Goal: Find specific page/section: Locate a particular part of the current website

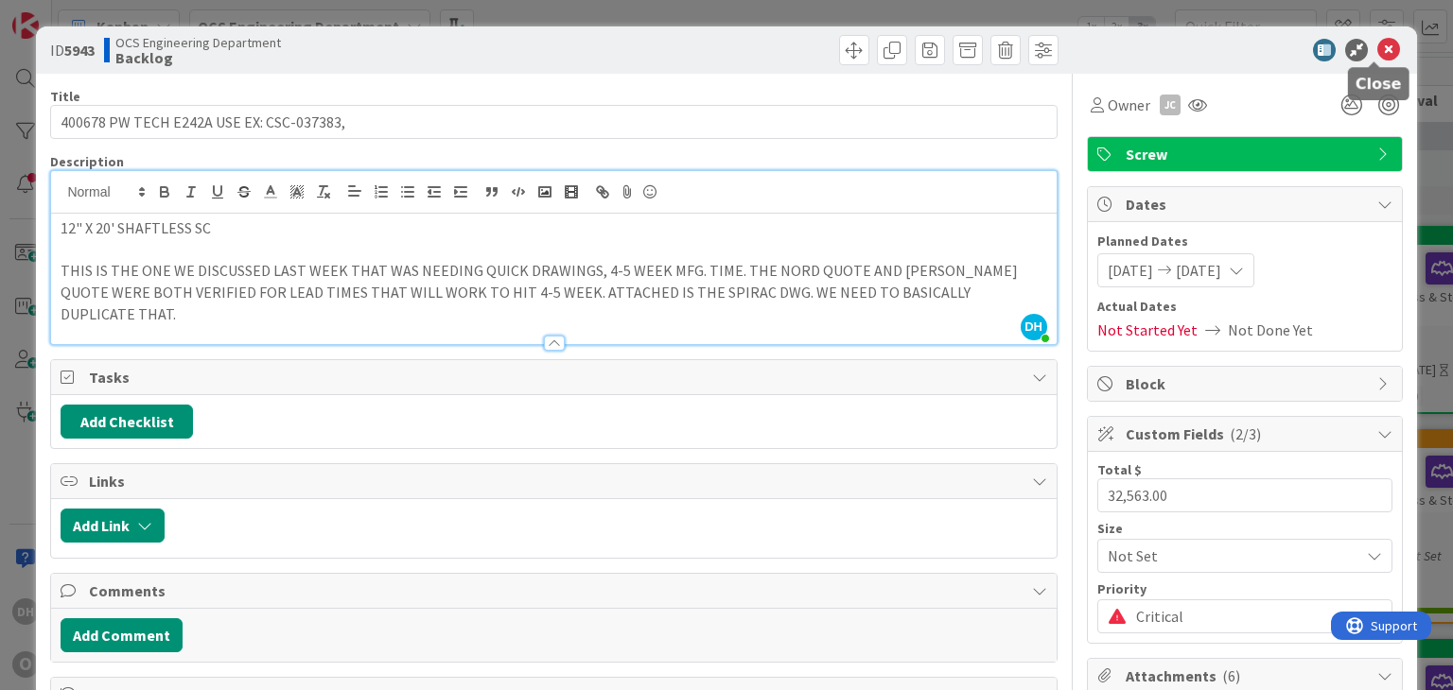
click at [1377, 41] on icon at bounding box center [1388, 50] width 23 height 23
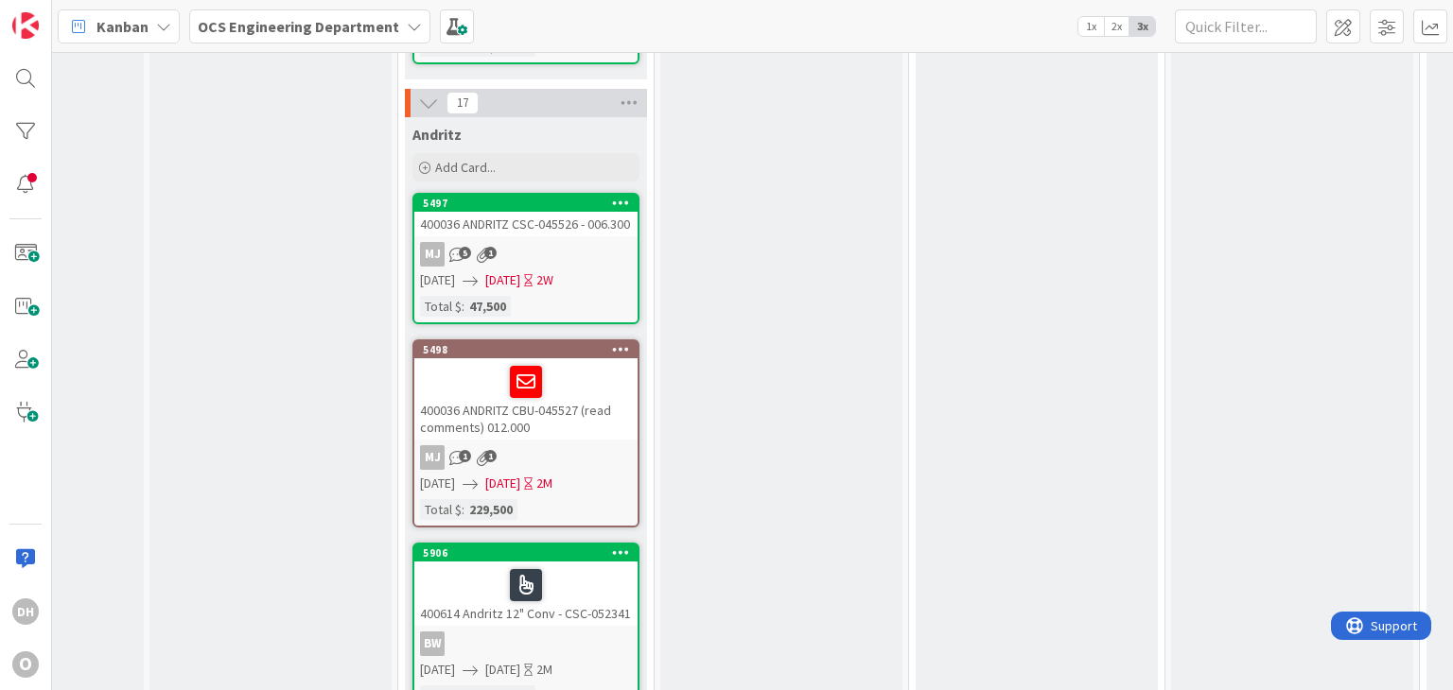
scroll to position [1230, 916]
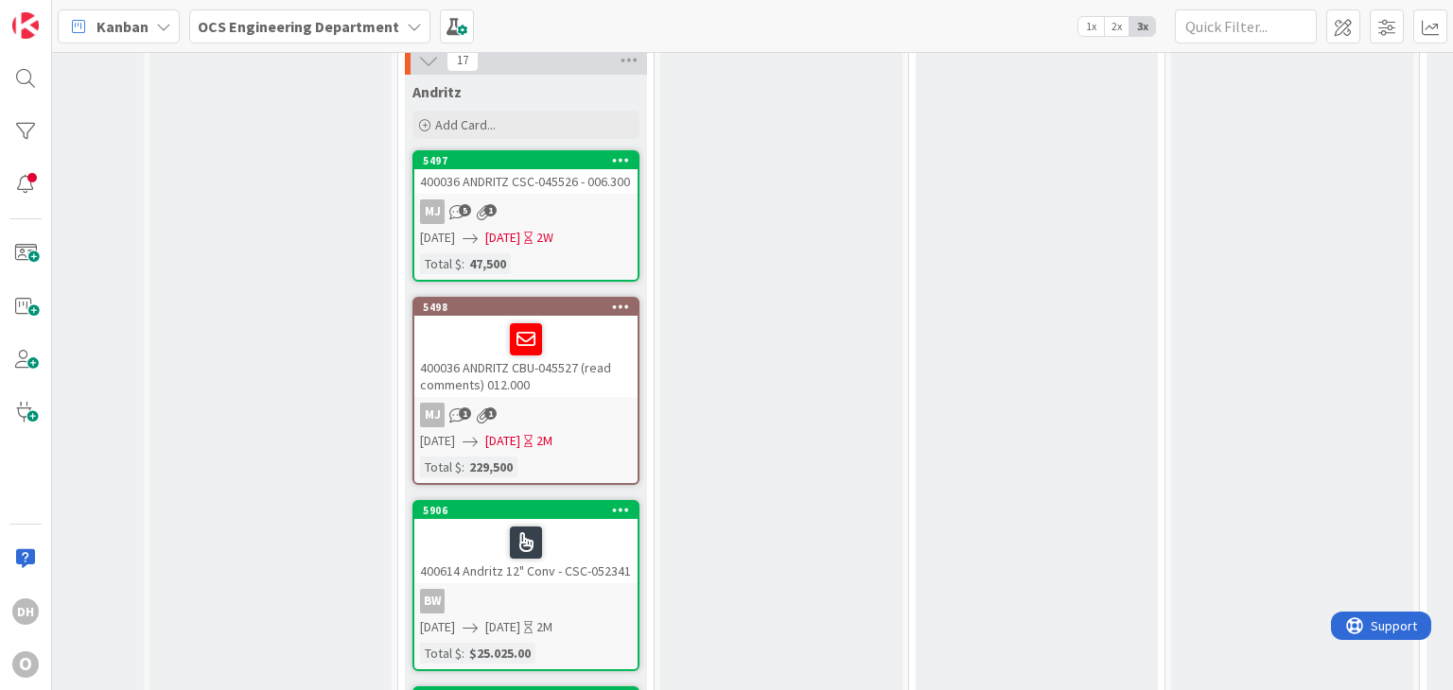
click at [565, 555] on div "400614 Andritz 12" Conv - CSC-052341" at bounding box center [525, 551] width 223 height 64
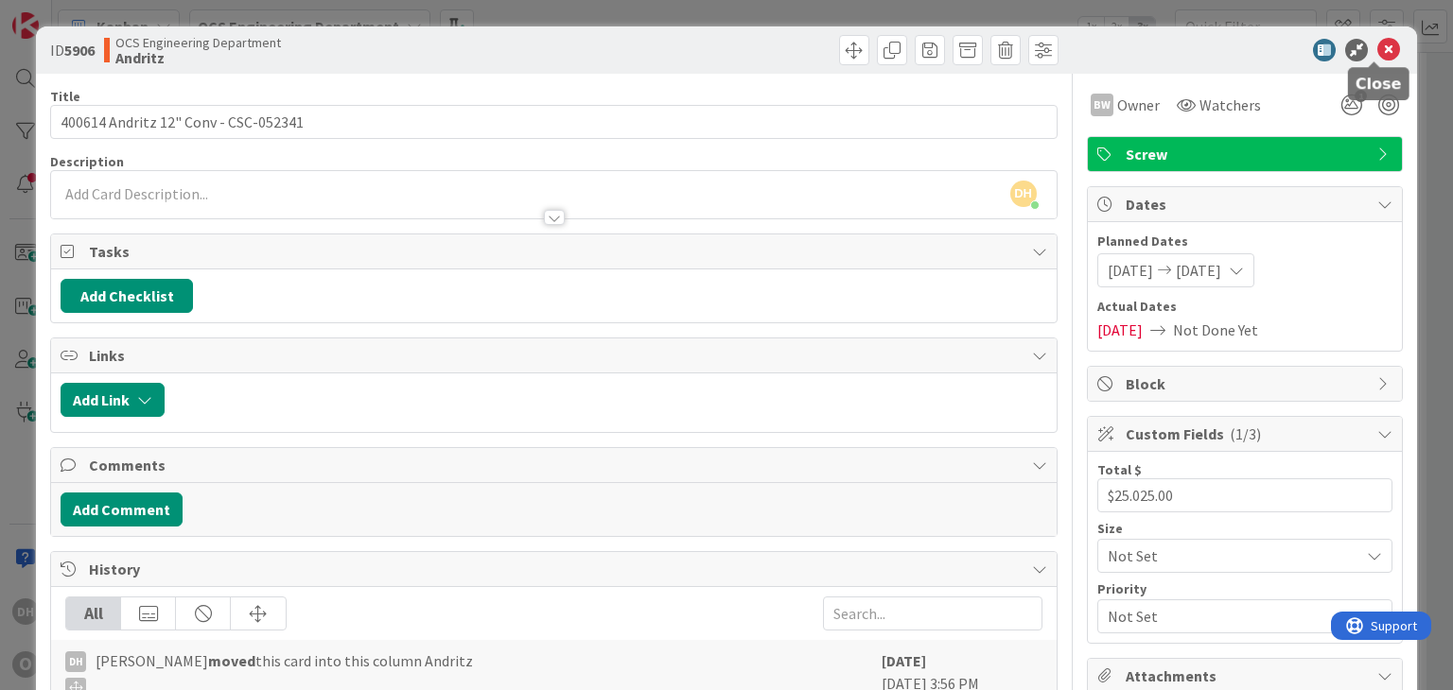
click at [1377, 50] on icon at bounding box center [1388, 50] width 23 height 23
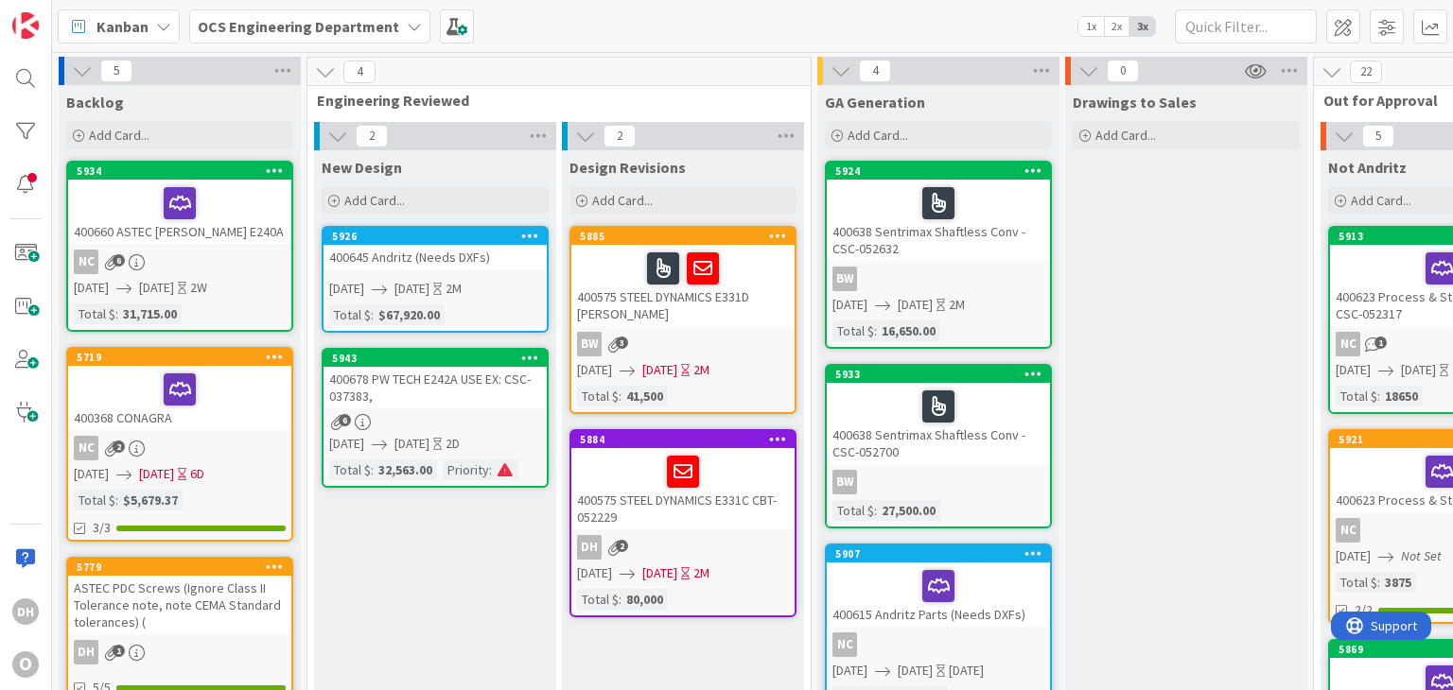
click at [469, 367] on div "400678 PW TECH E242A USE EX: CSC-037383," at bounding box center [434, 388] width 223 height 42
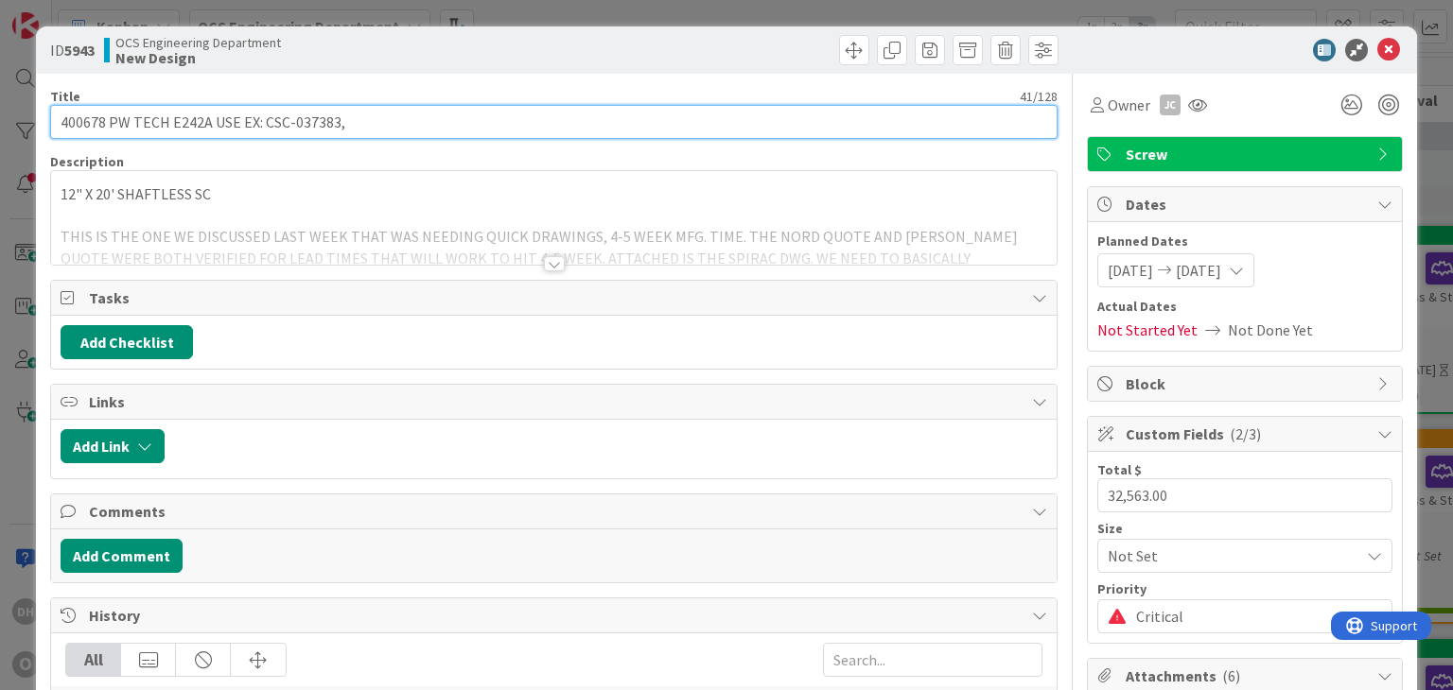
click at [341, 114] on input "400678 PW TECH E242A USE EX: CSC-037383," at bounding box center [553, 122] width 1006 height 34
type input "400678 PW TECH E242A USE EX: CSC-037383, No bulkhead, std dis"
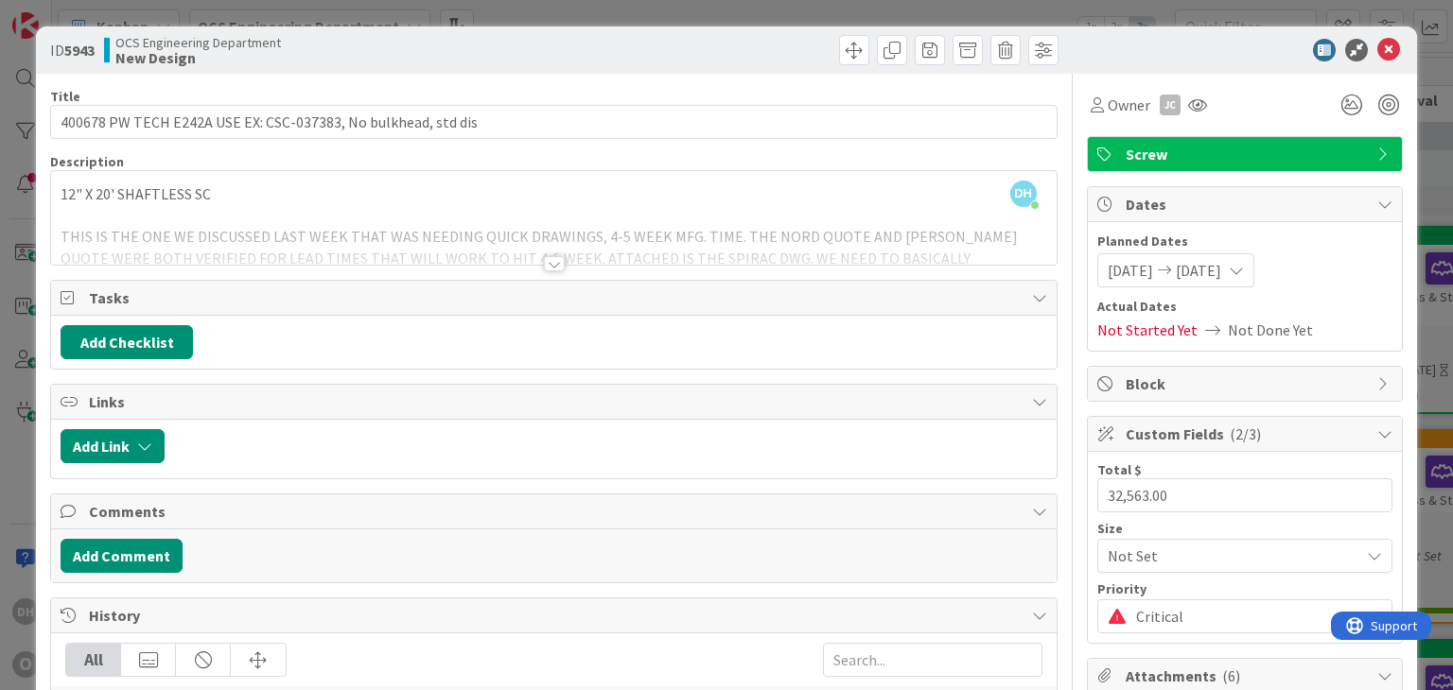
click at [1377, 58] on icon at bounding box center [1388, 50] width 23 height 23
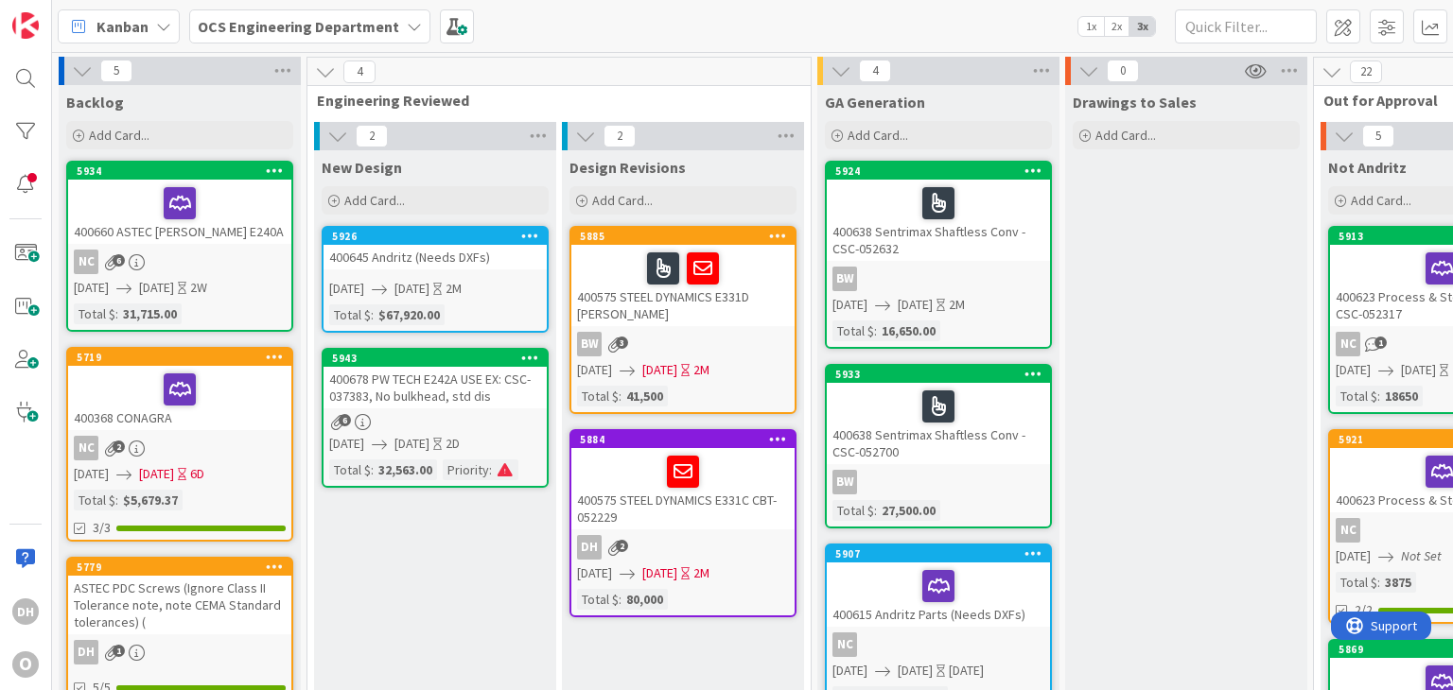
click at [491, 379] on div "400678 PW TECH E242A USE EX: CSC-037383, No bulkhead, std dis" at bounding box center [434, 388] width 223 height 42
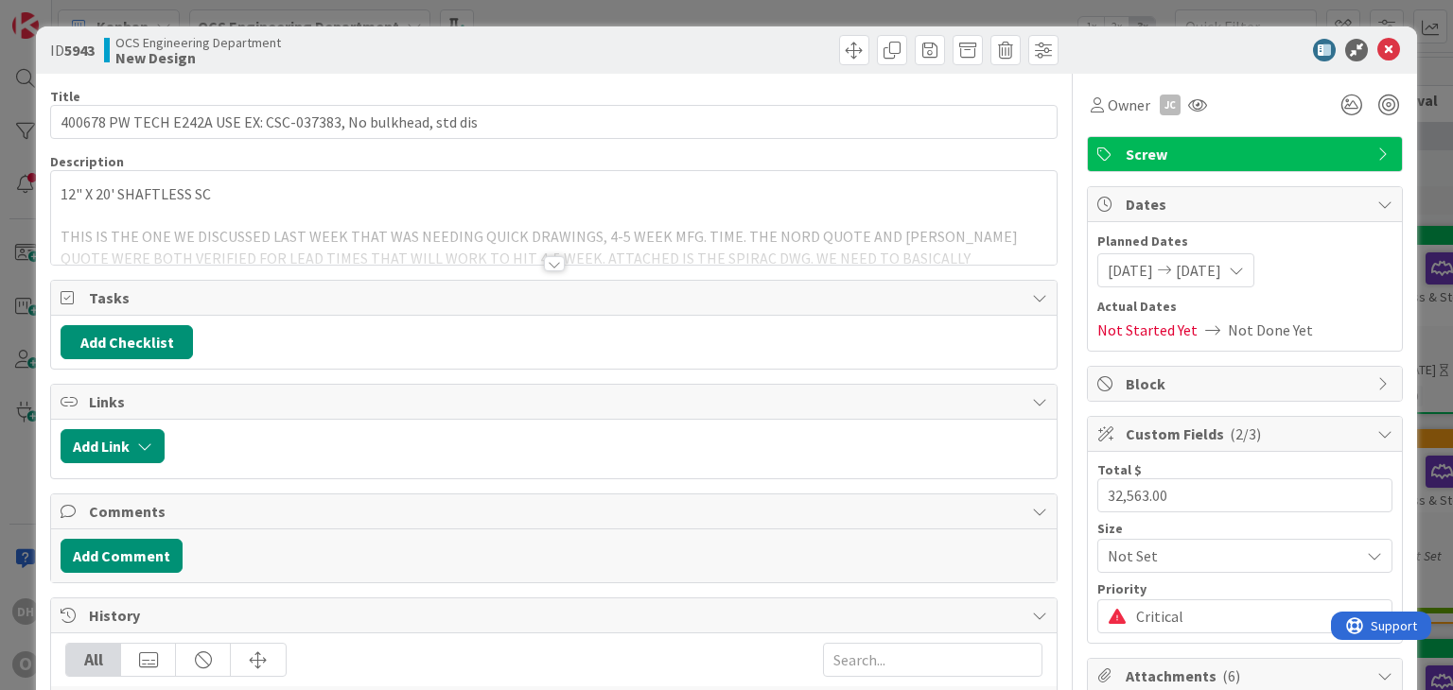
click at [547, 269] on div at bounding box center [554, 263] width 21 height 15
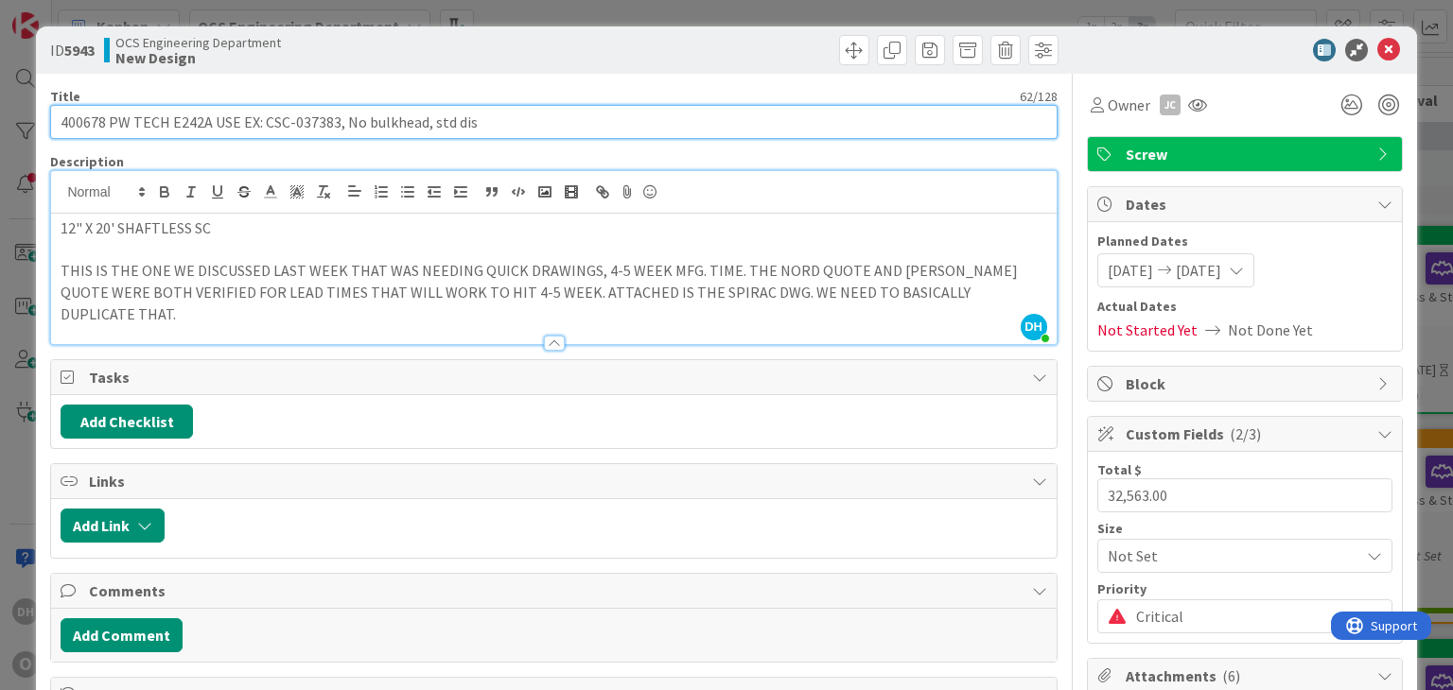
drag, startPoint x: 262, startPoint y: 126, endPoint x: 333, endPoint y: 126, distance: 70.9
click at [333, 126] on input "400678 PW TECH E242A USE EX: CSC-037383, No bulkhead, std dis" at bounding box center [553, 122] width 1006 height 34
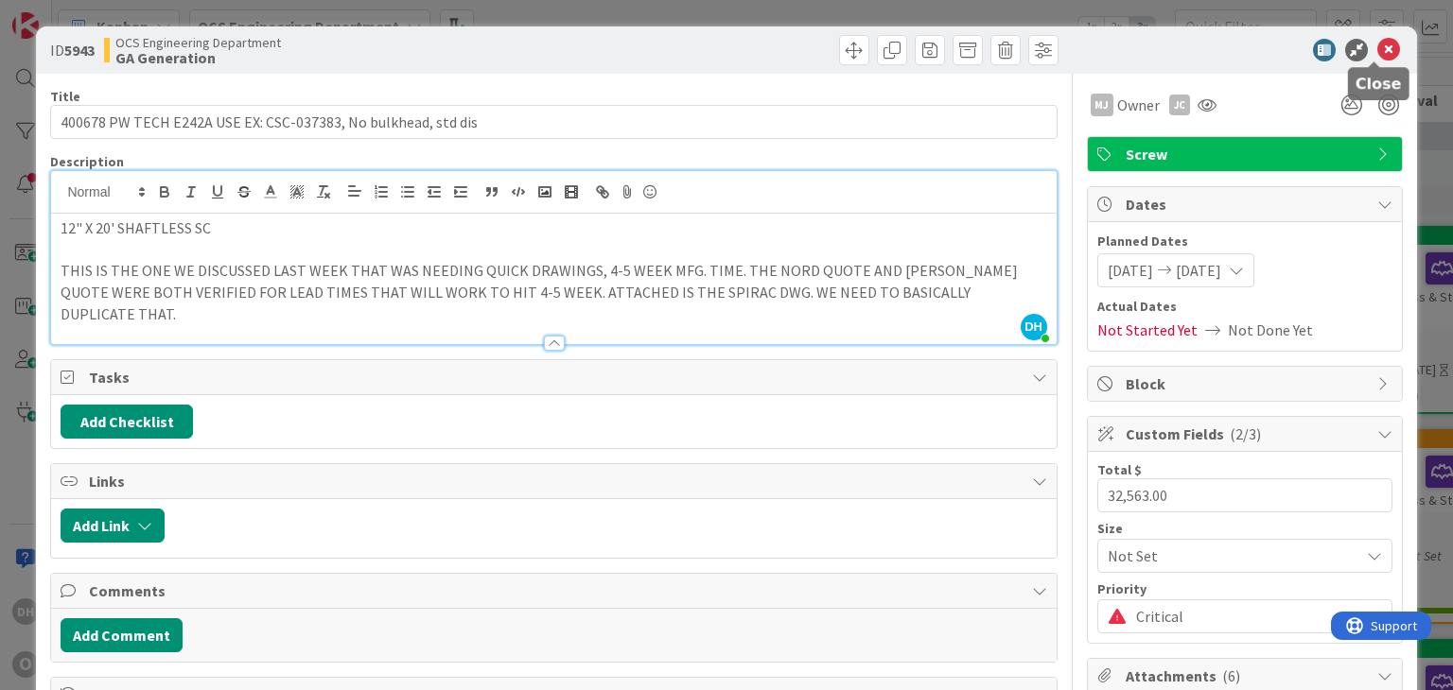
click at [1382, 43] on icon at bounding box center [1388, 50] width 23 height 23
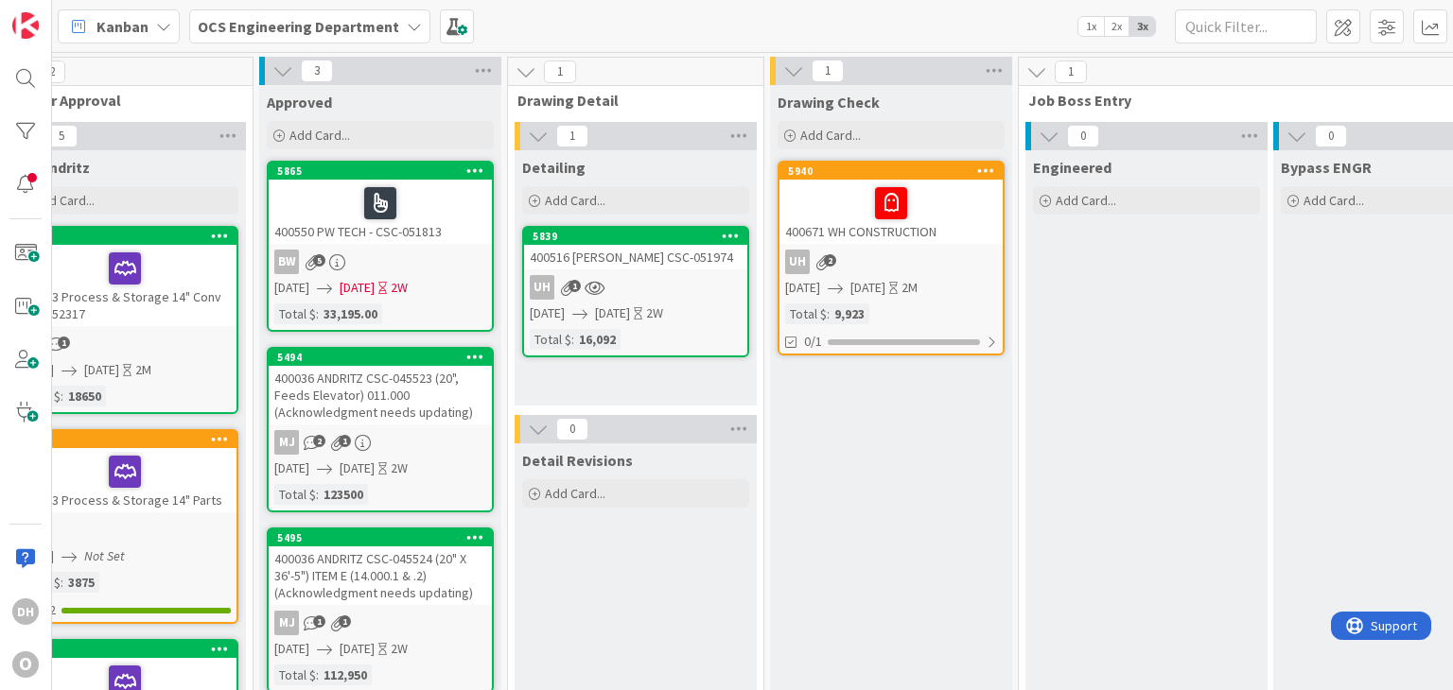
scroll to position [0, 1577]
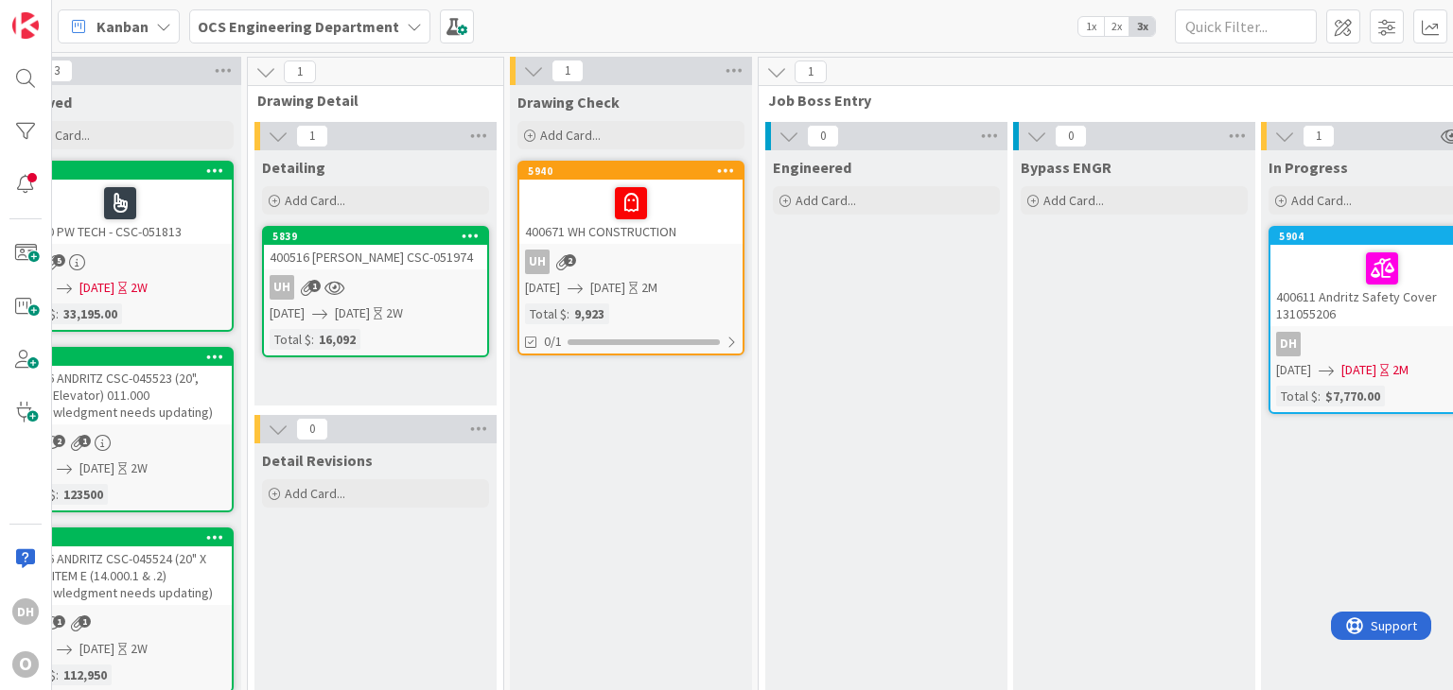
click at [700, 232] on div "400671 WH CONSTRUCTION" at bounding box center [630, 212] width 223 height 64
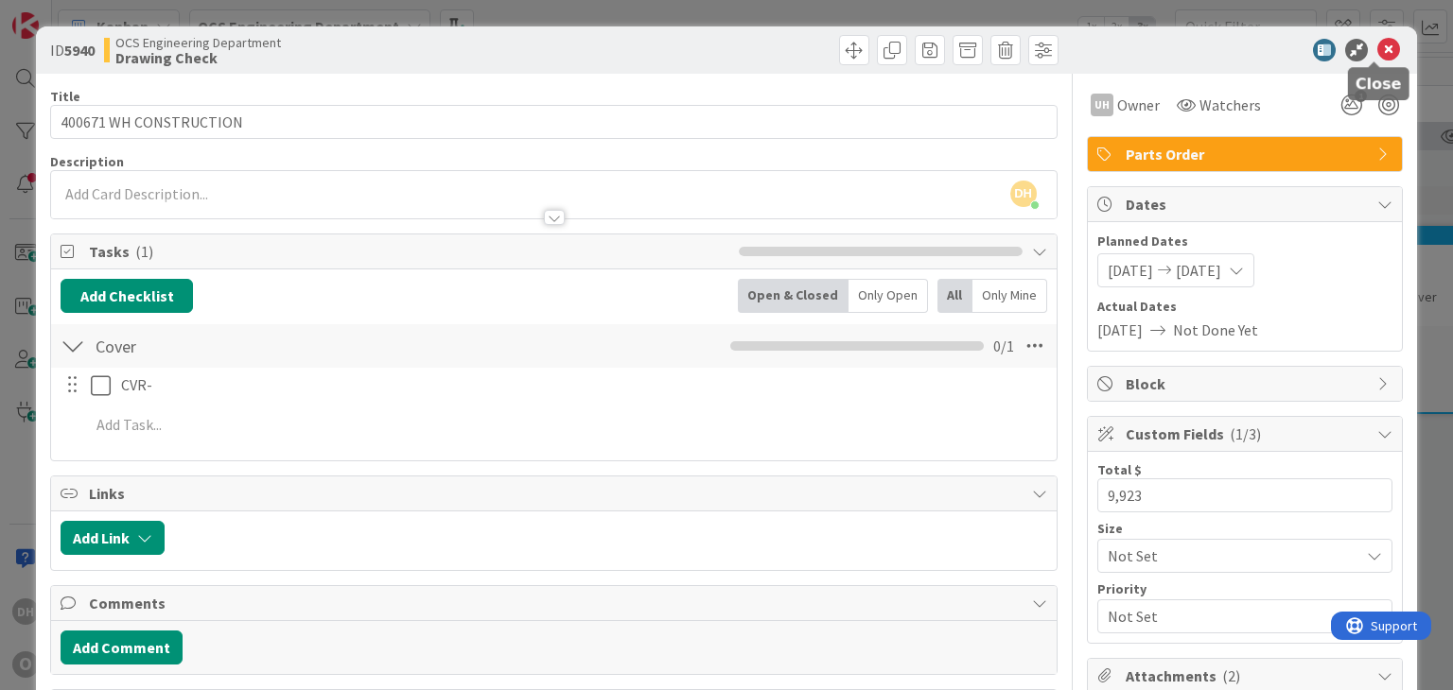
click at [1377, 47] on icon at bounding box center [1388, 50] width 23 height 23
